Goal: Transaction & Acquisition: Purchase product/service

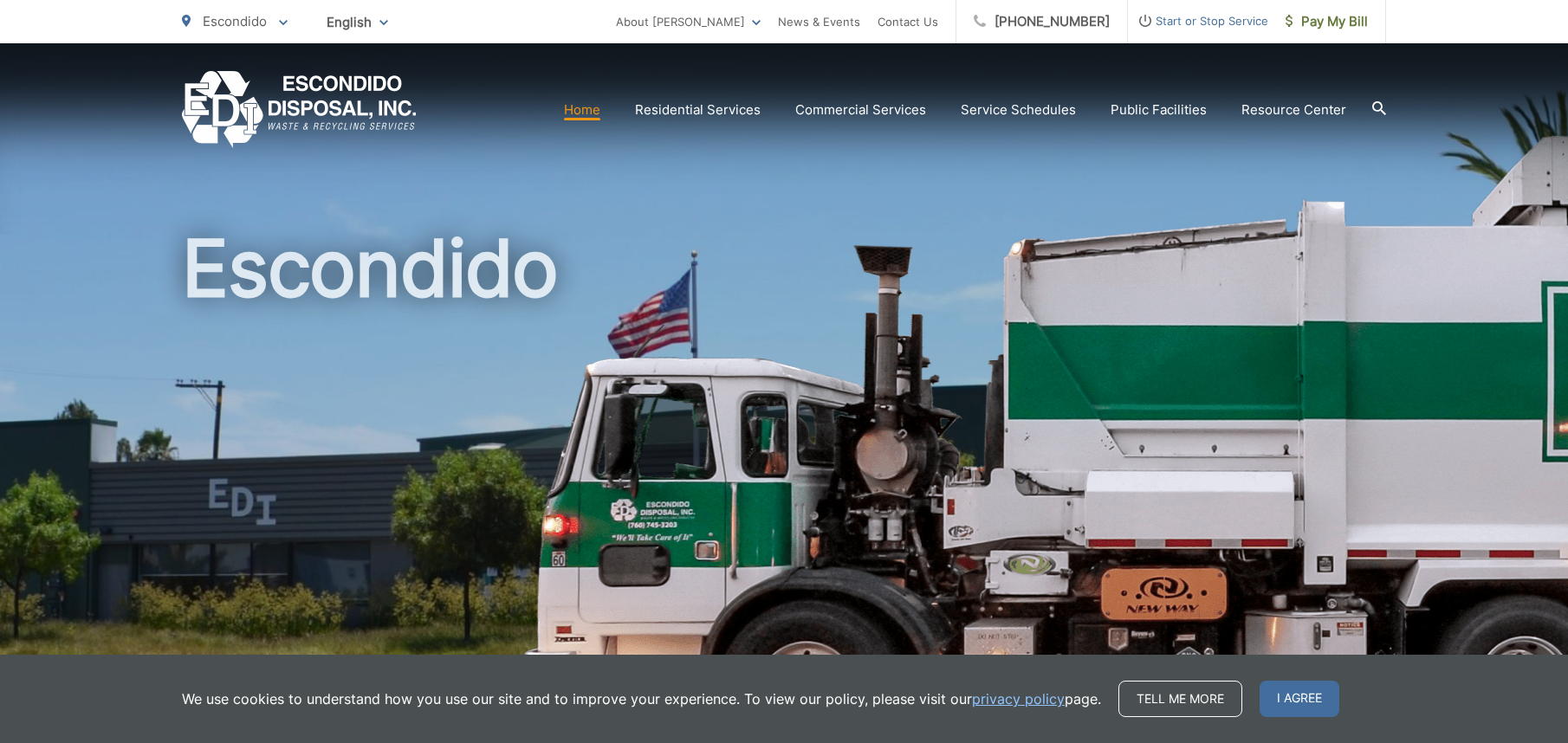
click at [589, 106] on link "Home" at bounding box center [582, 109] width 36 height 20
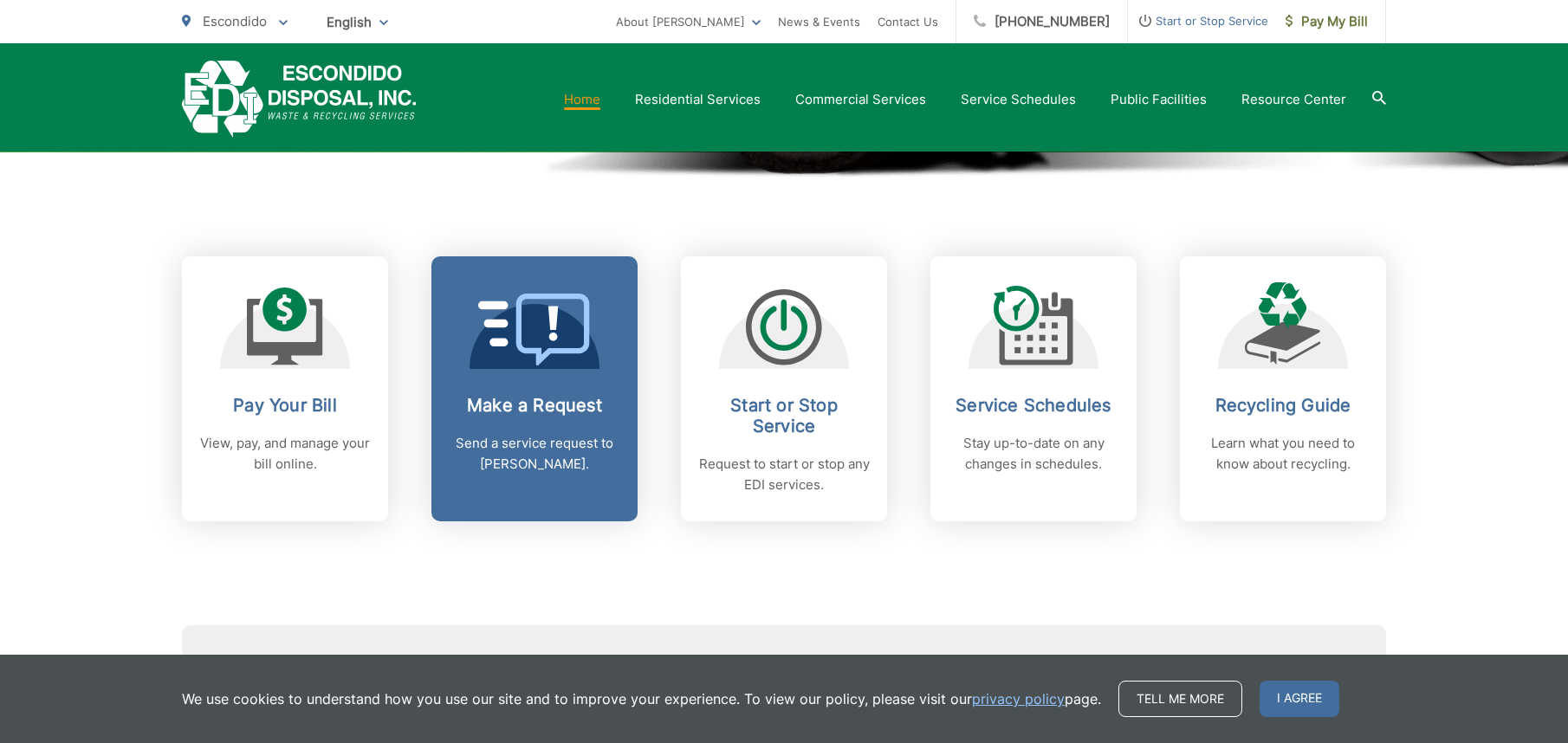
scroll to position [692, 0]
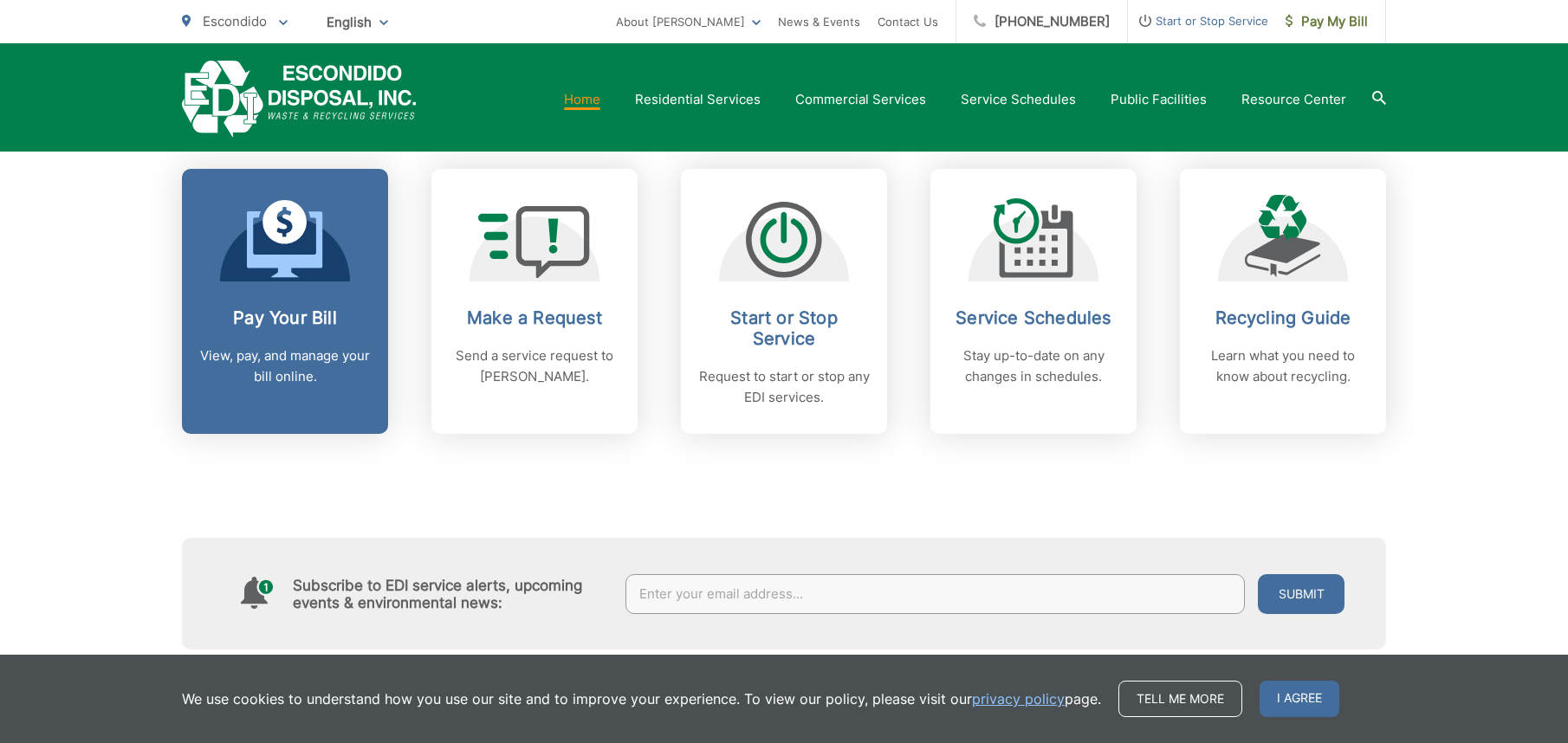
click at [279, 278] on span at bounding box center [285, 241] width 76 height 82
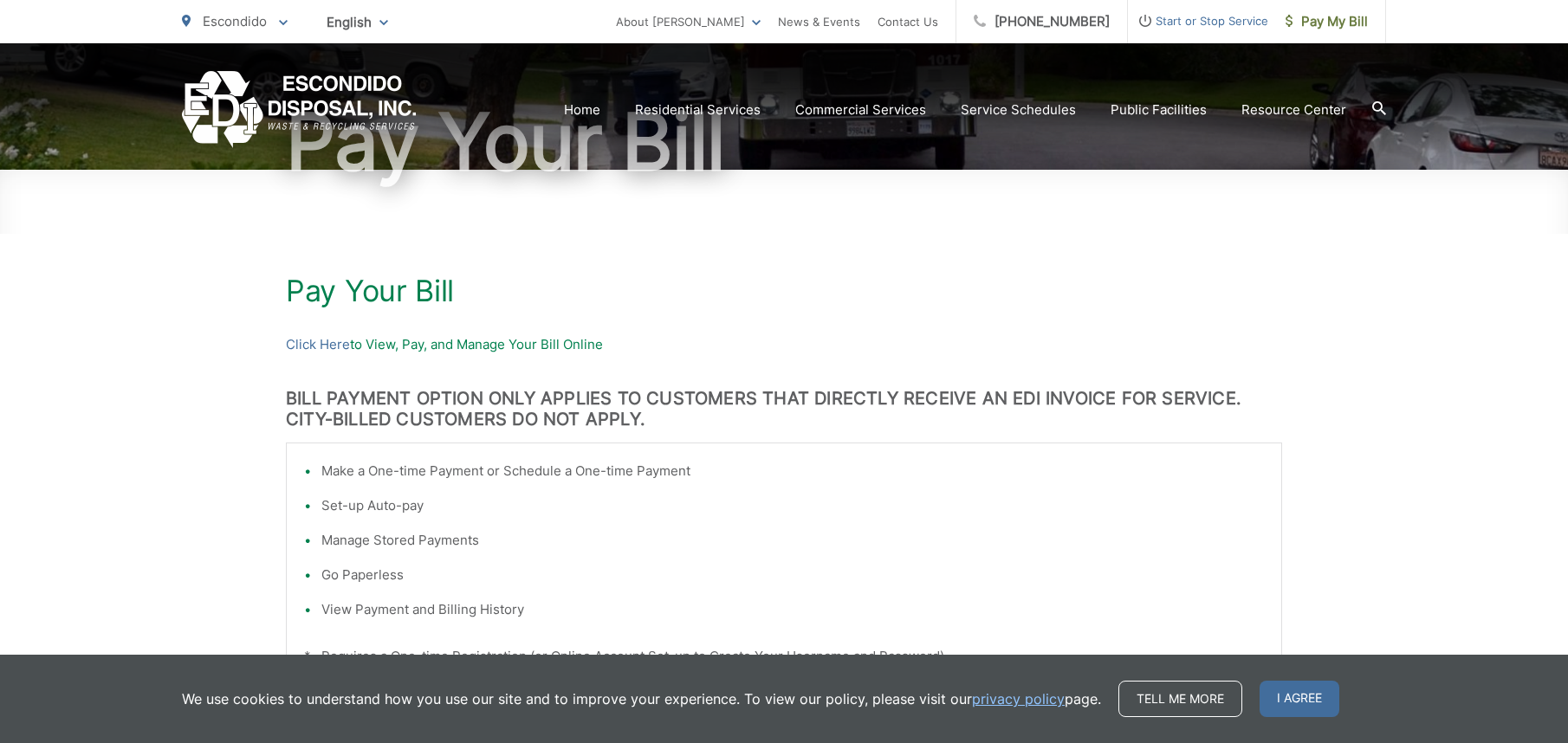
scroll to position [260, 0]
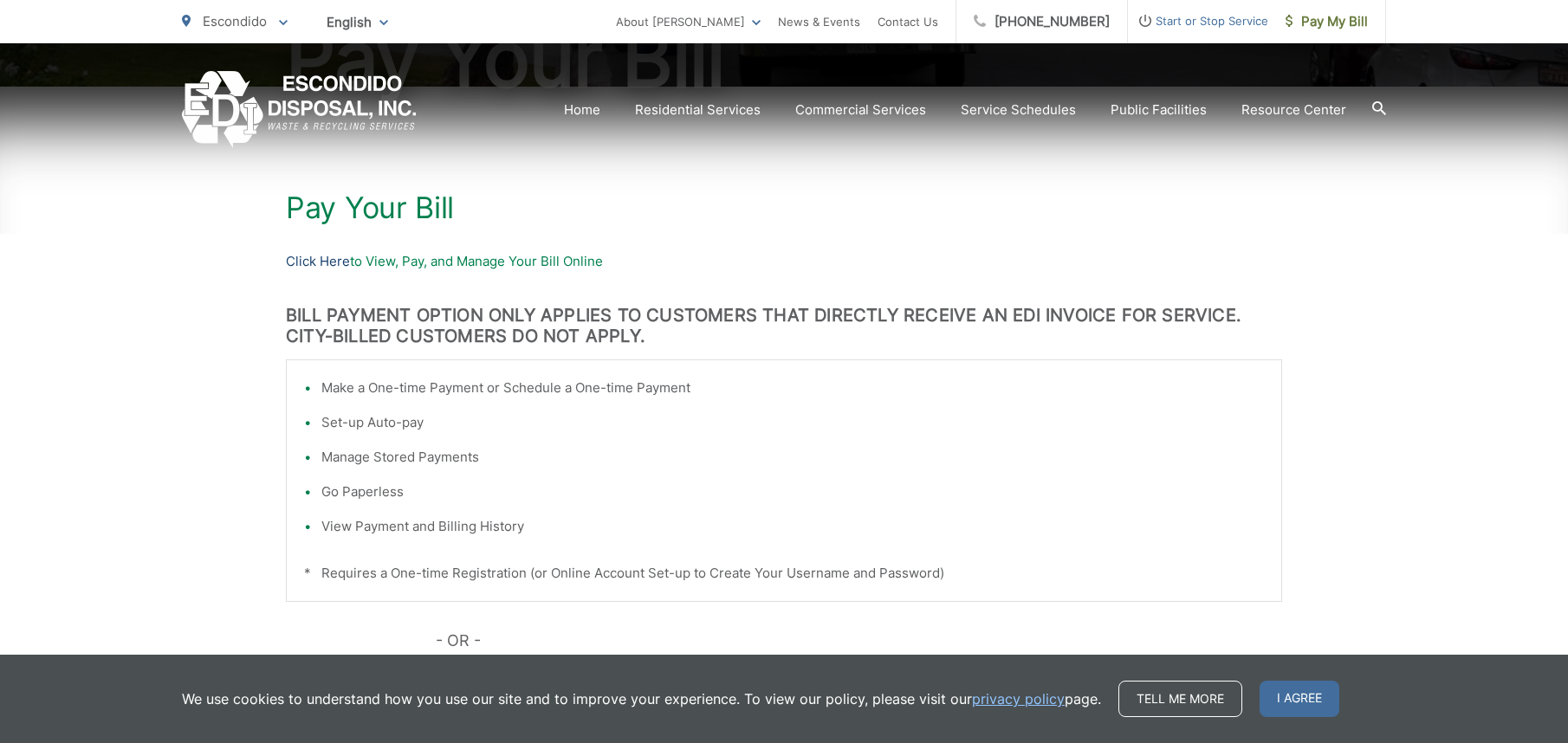
click at [321, 262] on link "Click Here" at bounding box center [318, 261] width 64 height 20
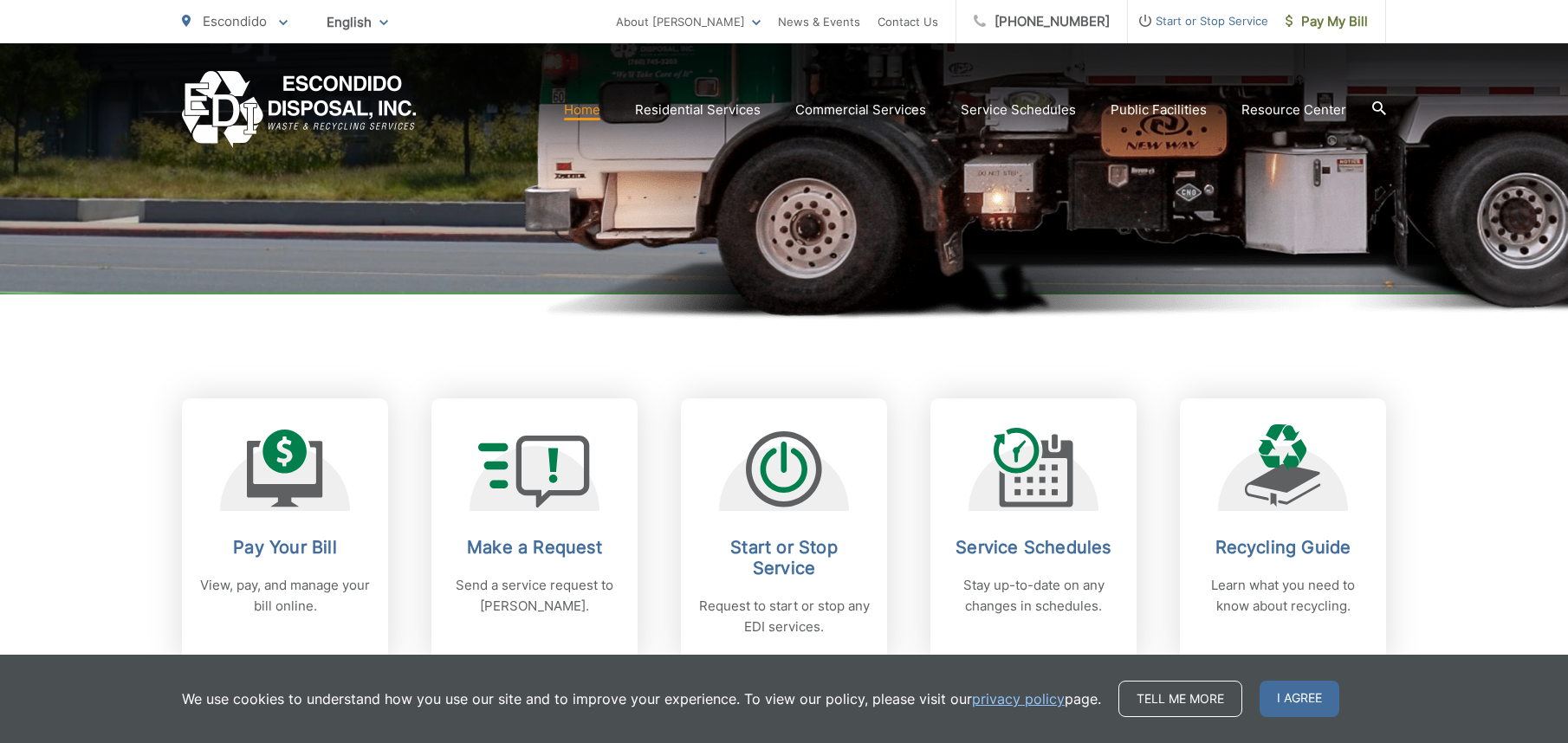
scroll to position [520, 0]
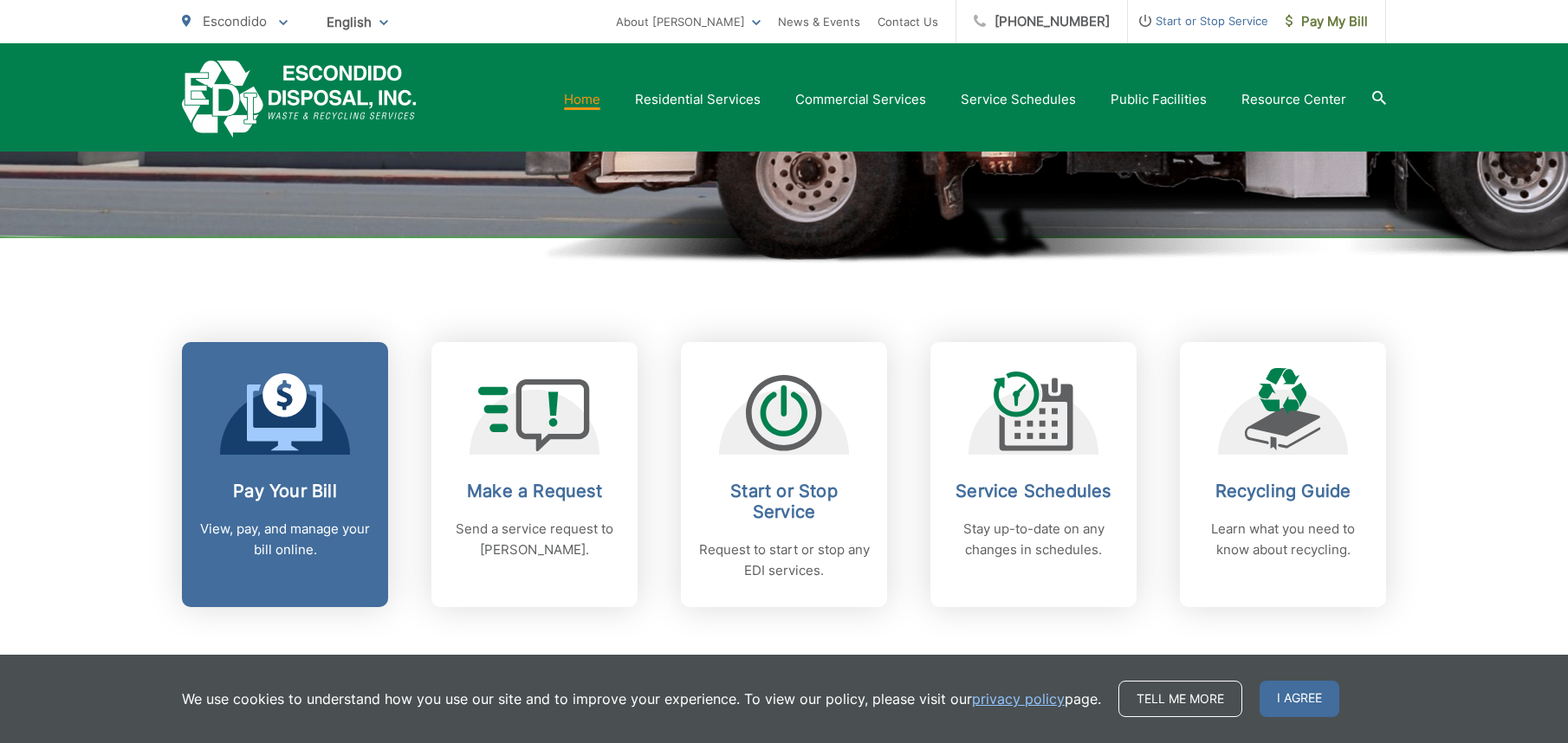
click at [265, 502] on div "Pay Your Bill View, pay, and manage your bill online." at bounding box center [285, 520] width 171 height 80
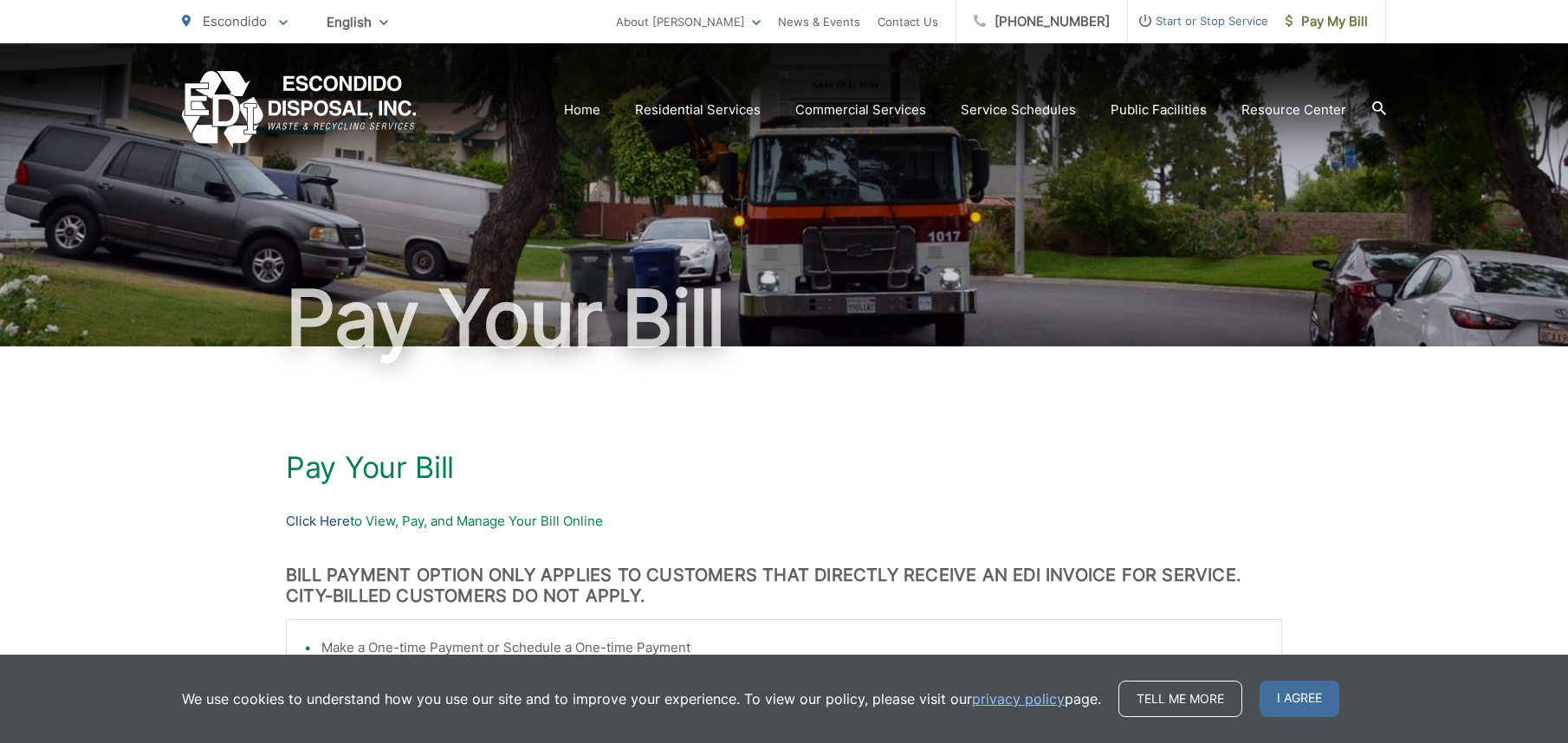
click at [310, 520] on link "Click Here" at bounding box center [318, 520] width 64 height 20
click at [244, 22] on span "Escondido" at bounding box center [235, 21] width 64 height 17
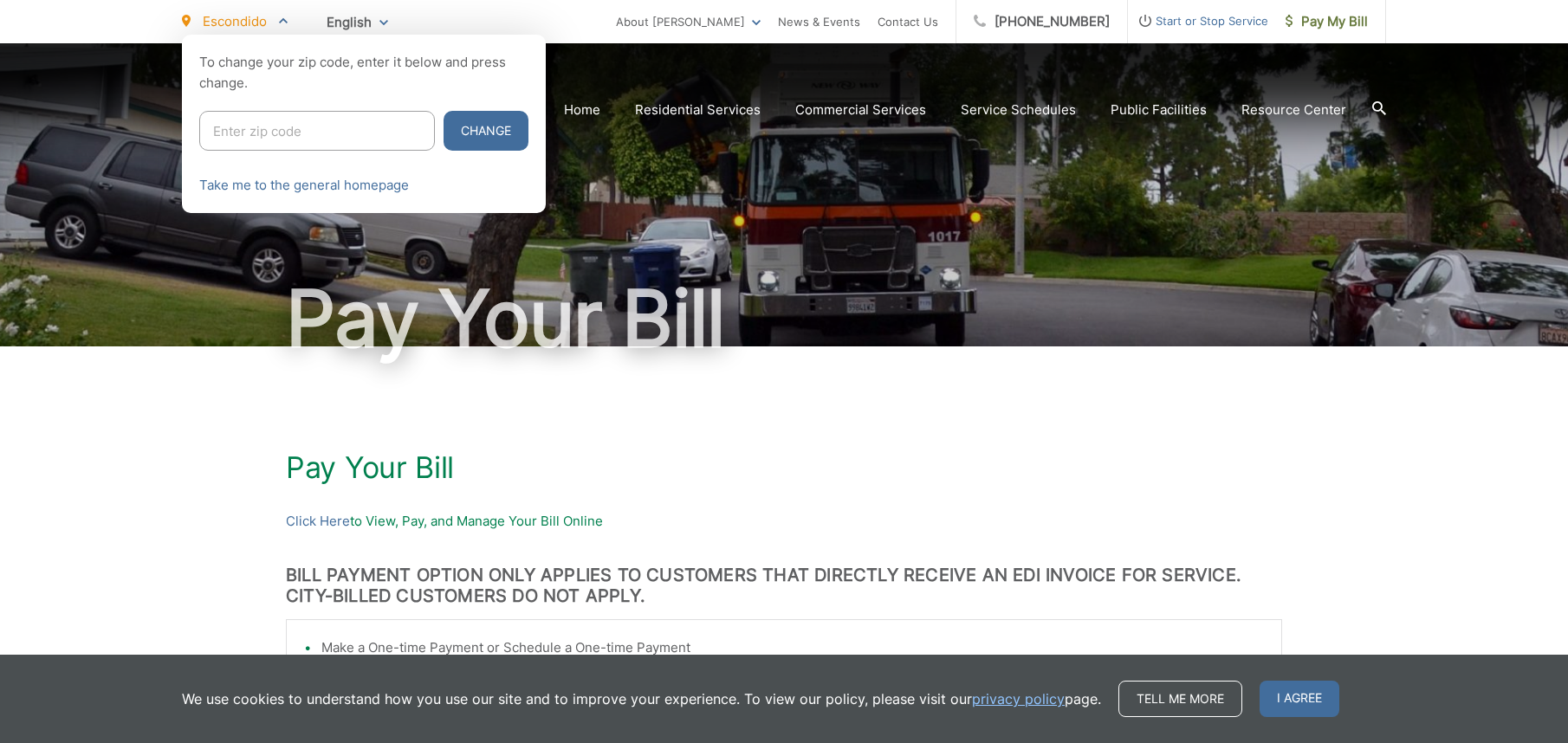
click at [587, 23] on ul "Escondido To change your zip code, enter it below and press change. Change Take…" at bounding box center [398, 21] width 434 height 43
click at [544, 19] on ul "Escondido To change your zip code, enter it below and press change. Change Take…" at bounding box center [398, 21] width 434 height 43
click at [1415, 14] on div "Escondido To change your zip code, enter it below and press change. Change Take…" at bounding box center [784, 21] width 1568 height 43
